Goal: Information Seeking & Learning: Learn about a topic

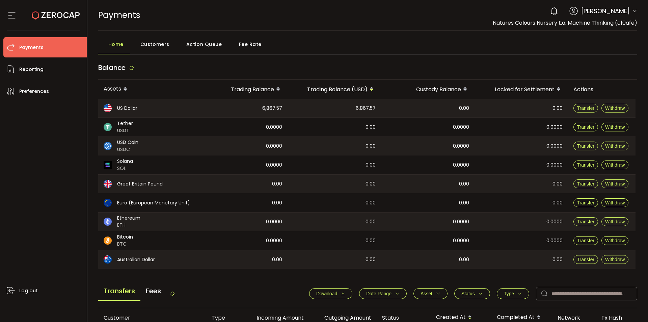
click at [243, 49] on span "Fee Rate" at bounding box center [250, 43] width 23 height 13
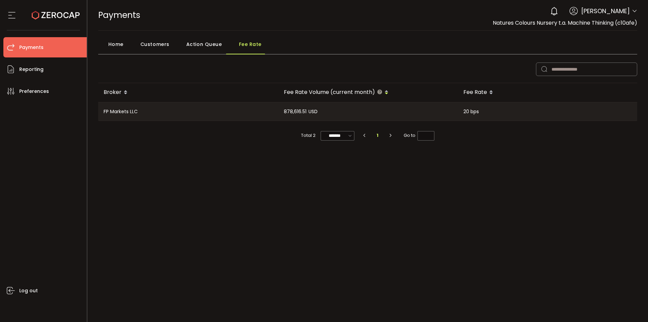
click at [111, 42] on span "Home" at bounding box center [115, 43] width 15 height 13
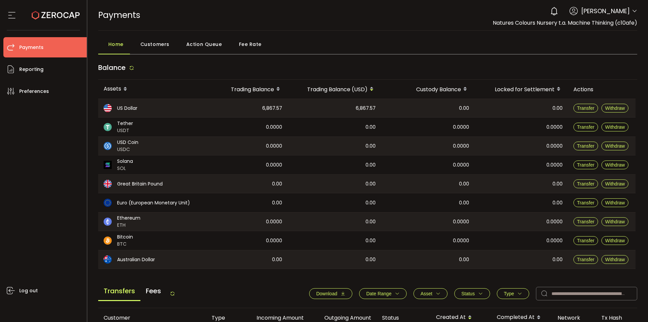
scroll to position [67, 0]
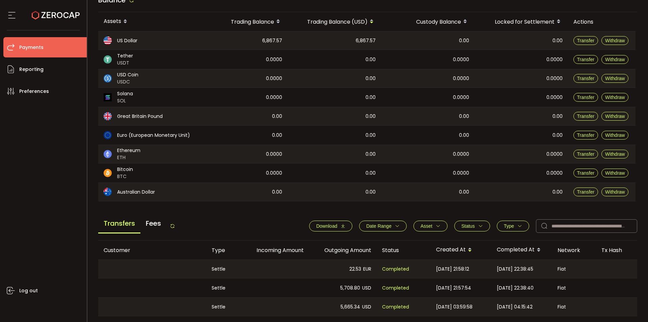
click at [151, 219] on span "Fees" at bounding box center [153, 223] width 26 height 18
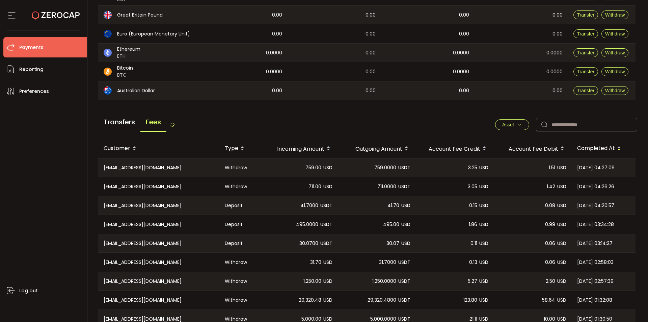
scroll to position [0, 0]
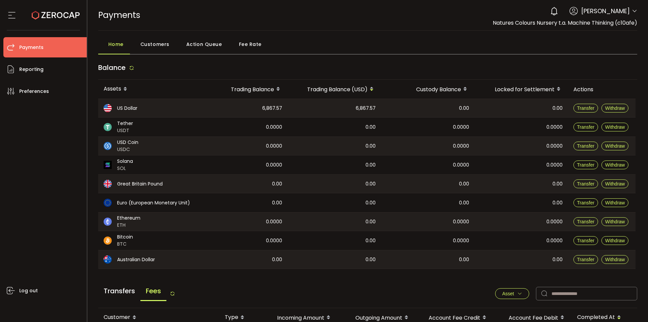
click at [250, 40] on span "Fee Rate" at bounding box center [250, 43] width 23 height 13
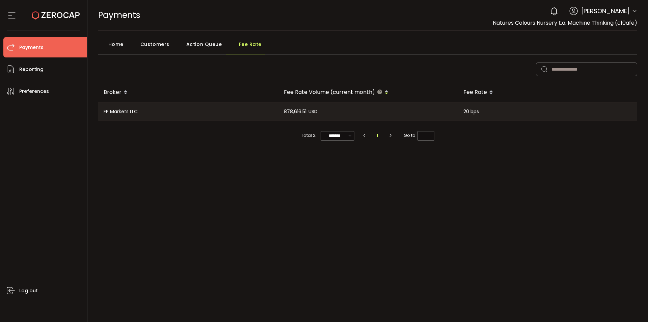
click at [121, 45] on span "Home" at bounding box center [115, 43] width 15 height 13
